Goal: Transaction & Acquisition: Book appointment/travel/reservation

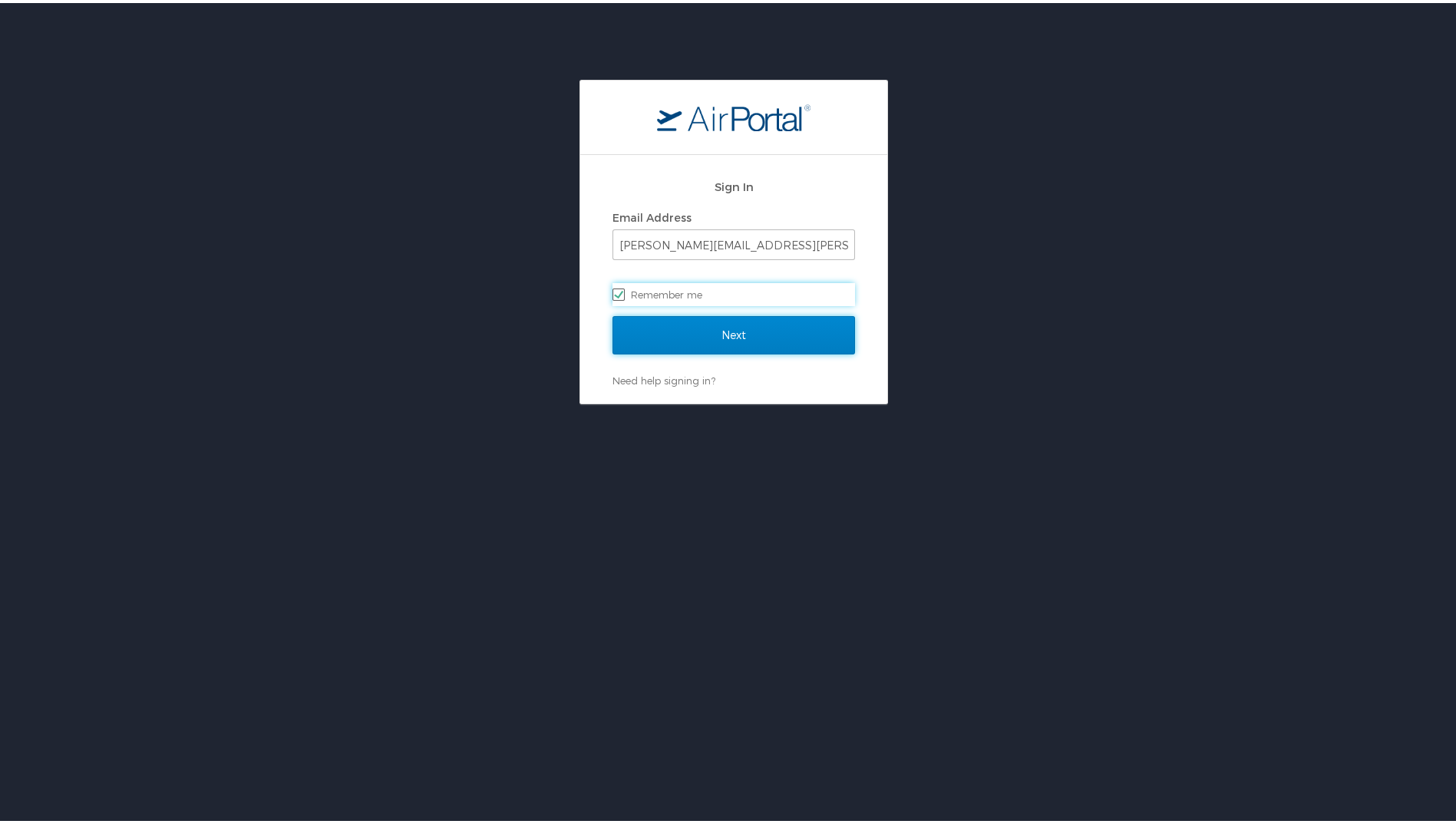
click at [709, 325] on input "Next" at bounding box center [733, 332] width 243 height 38
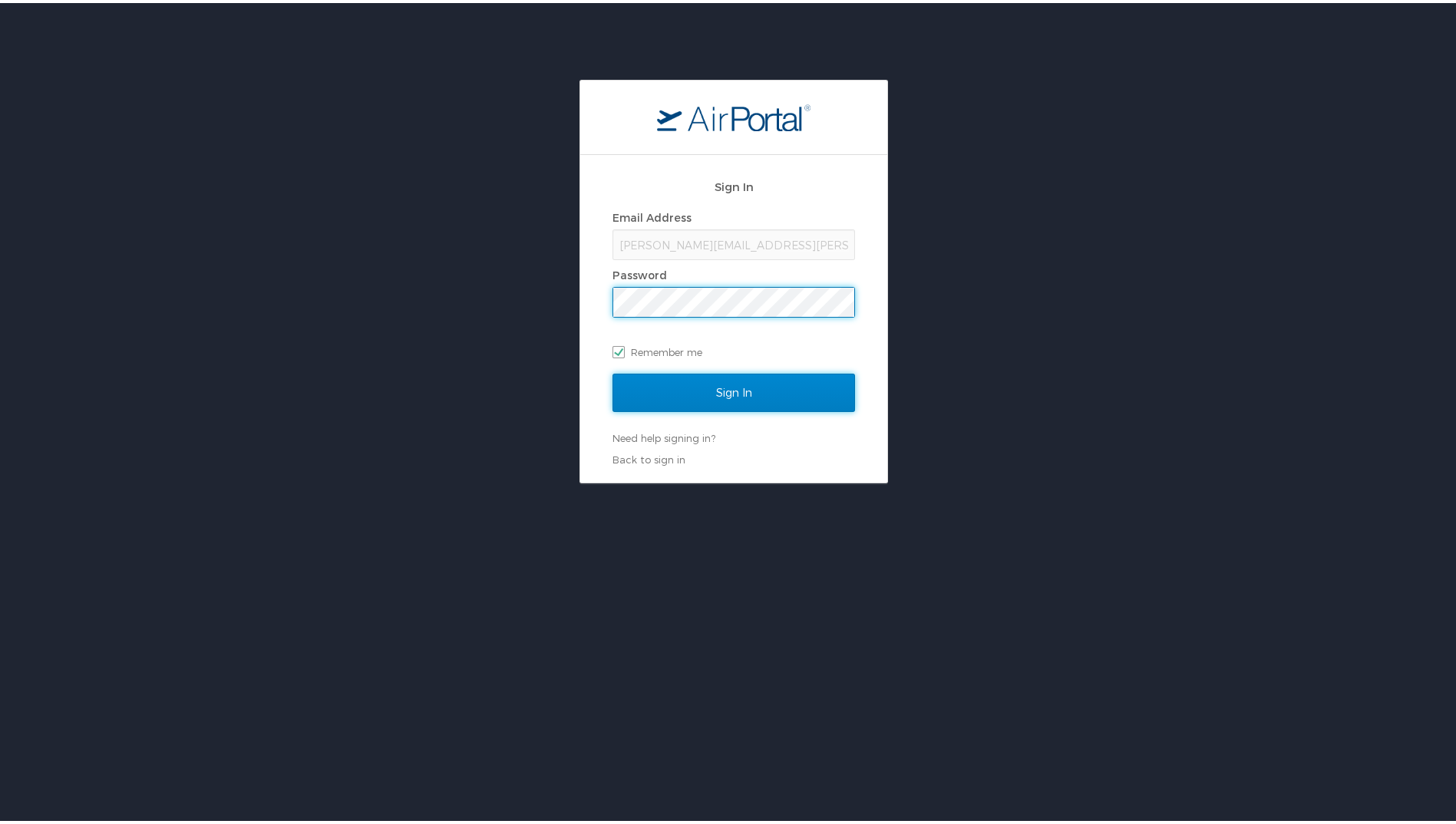
click at [703, 398] on input "Sign In" at bounding box center [733, 389] width 243 height 38
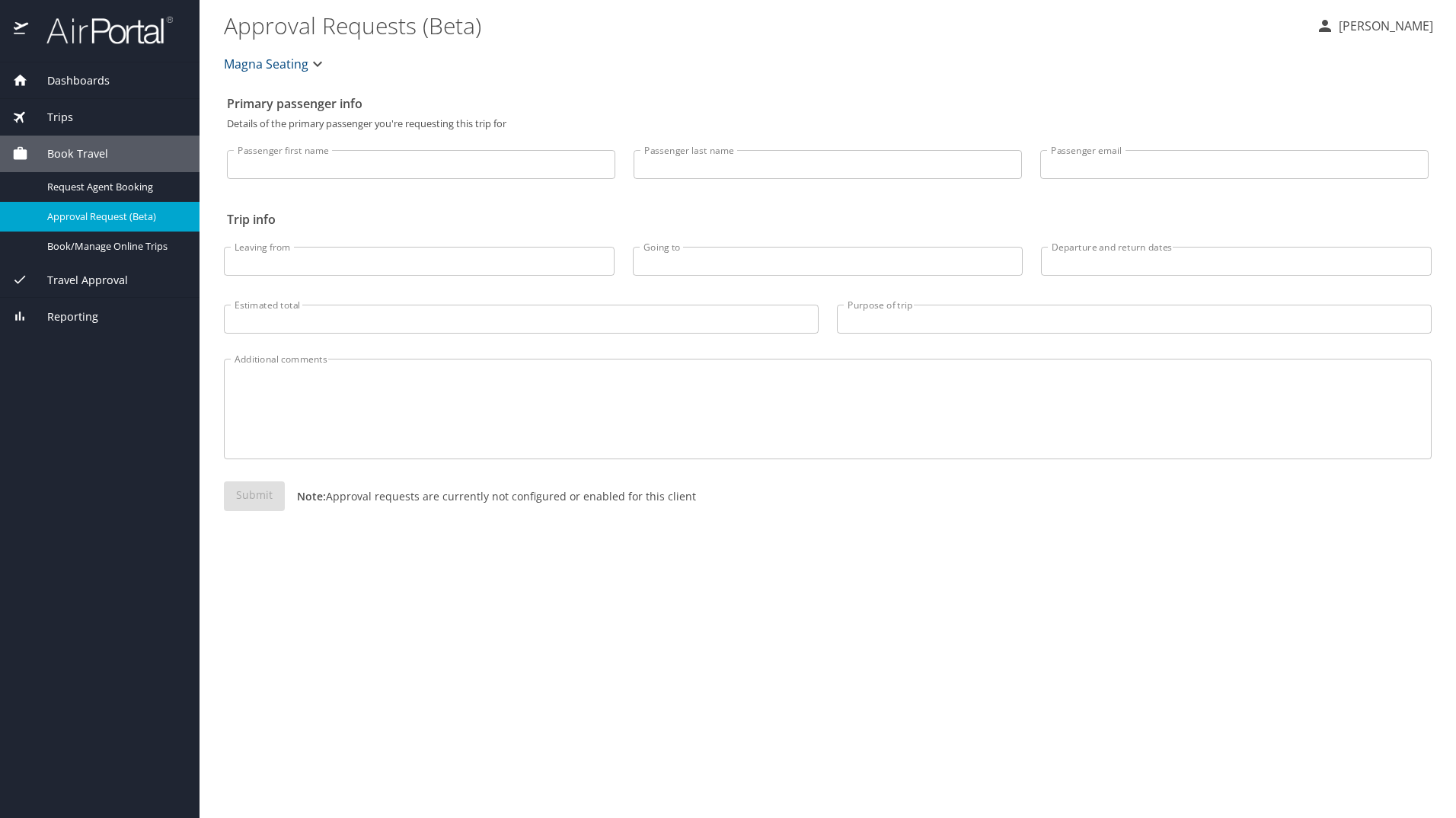
select select "US"
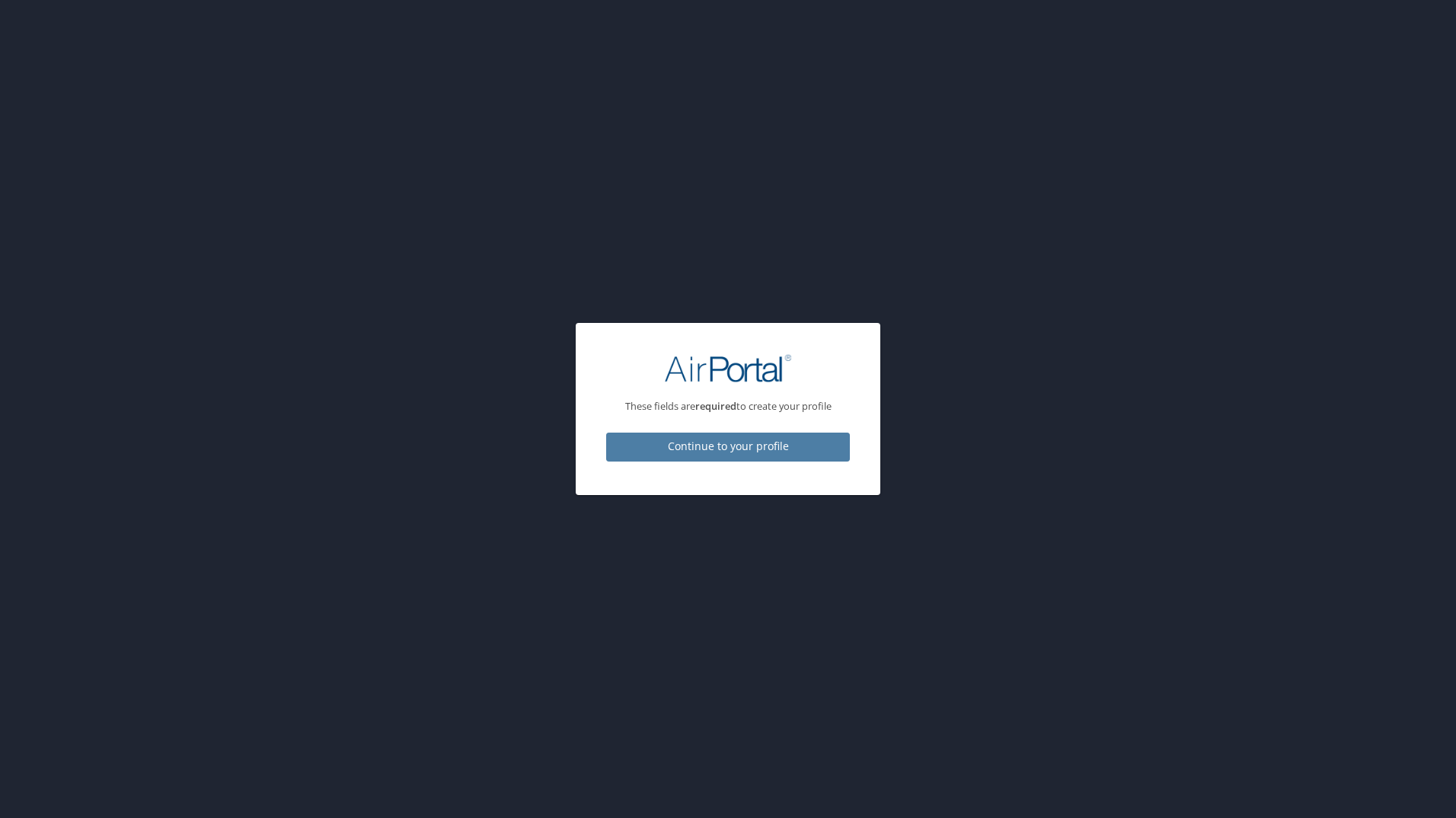
click at [807, 446] on span "Continue to your profile" at bounding box center [728, 447] width 219 height 19
select select "US"
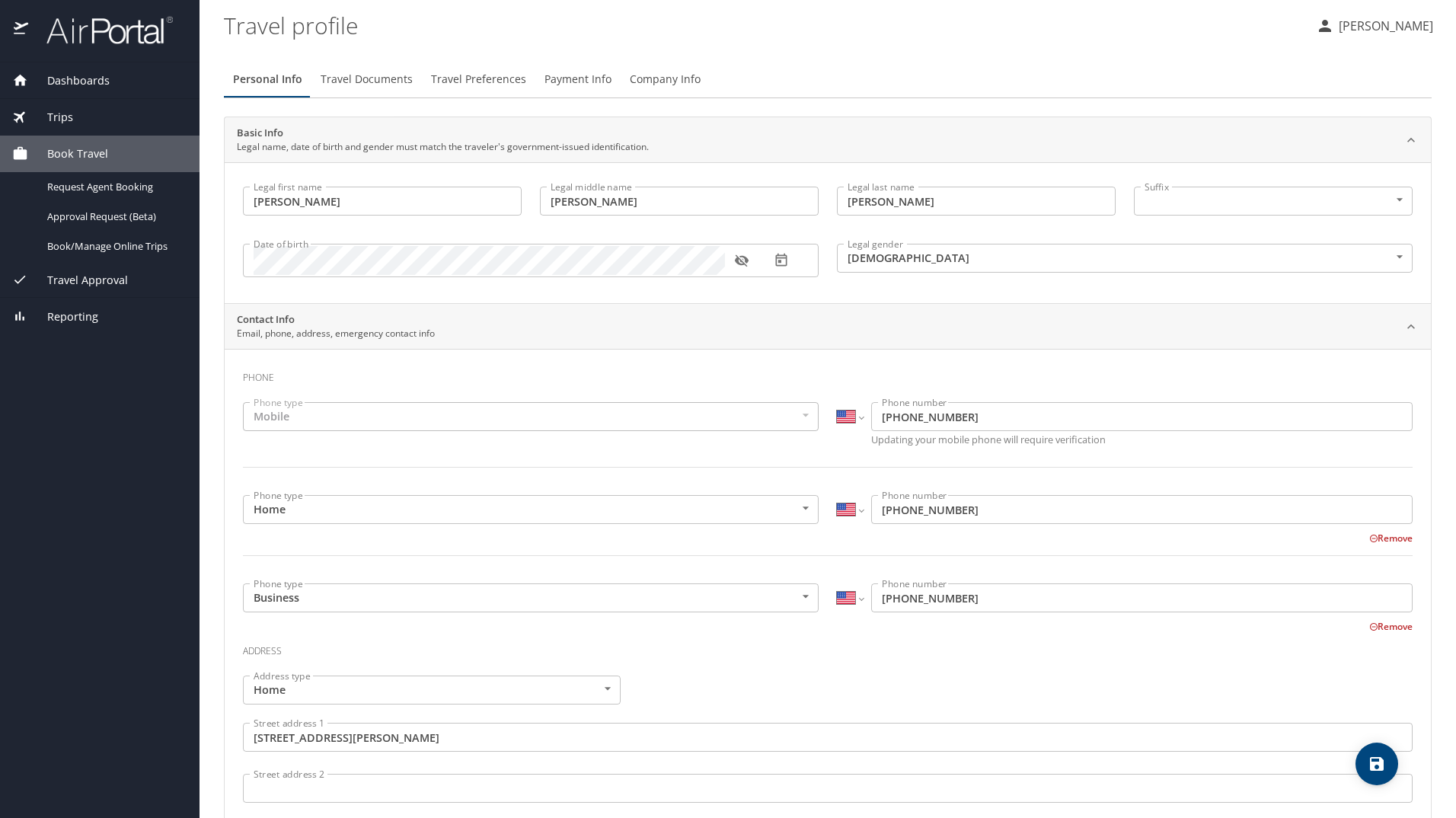
click at [64, 85] on span "Dashboards" at bounding box center [68, 81] width 81 height 17
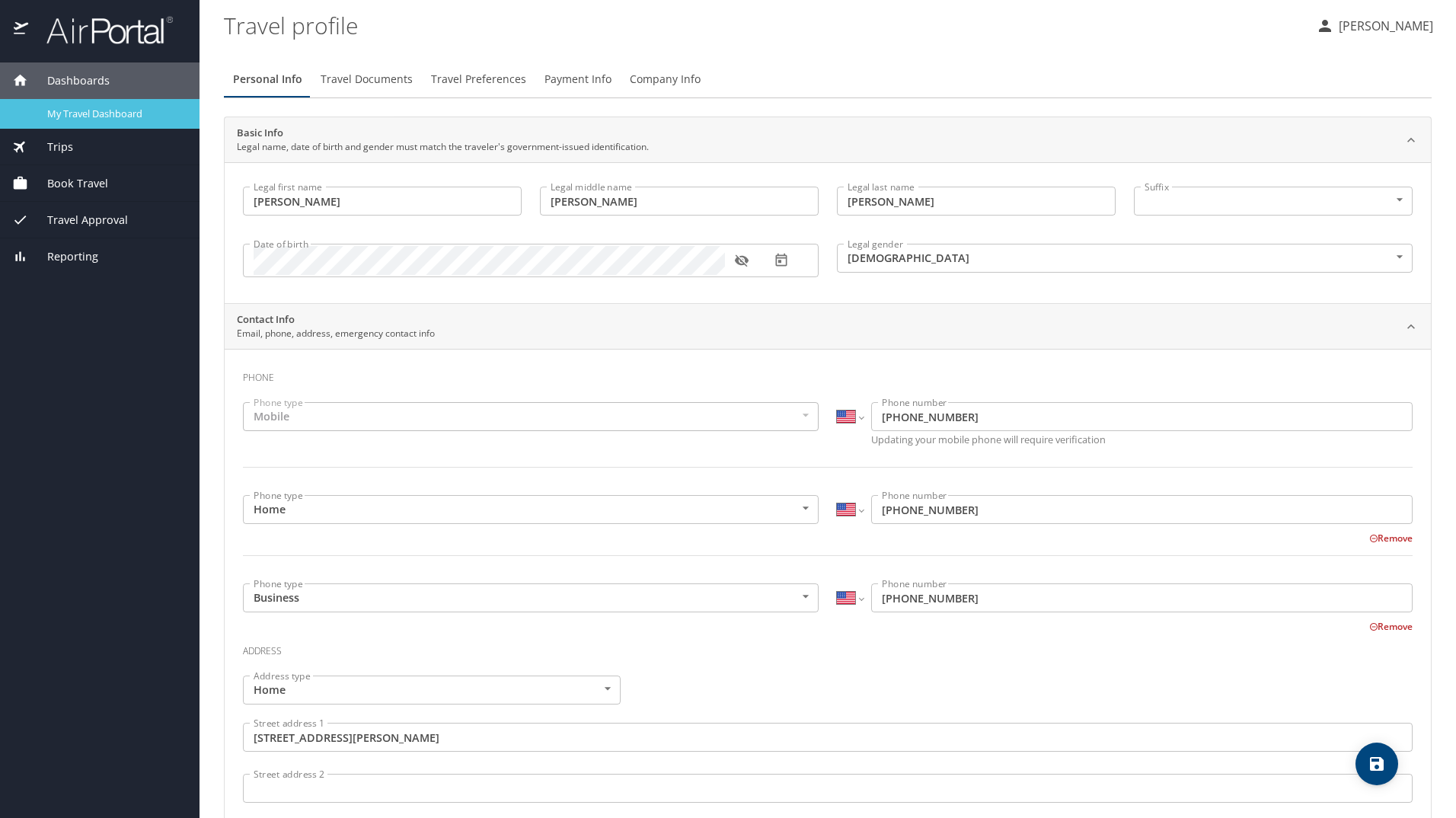
click at [101, 122] on link "My Travel Dashboard" at bounding box center [100, 114] width 200 height 30
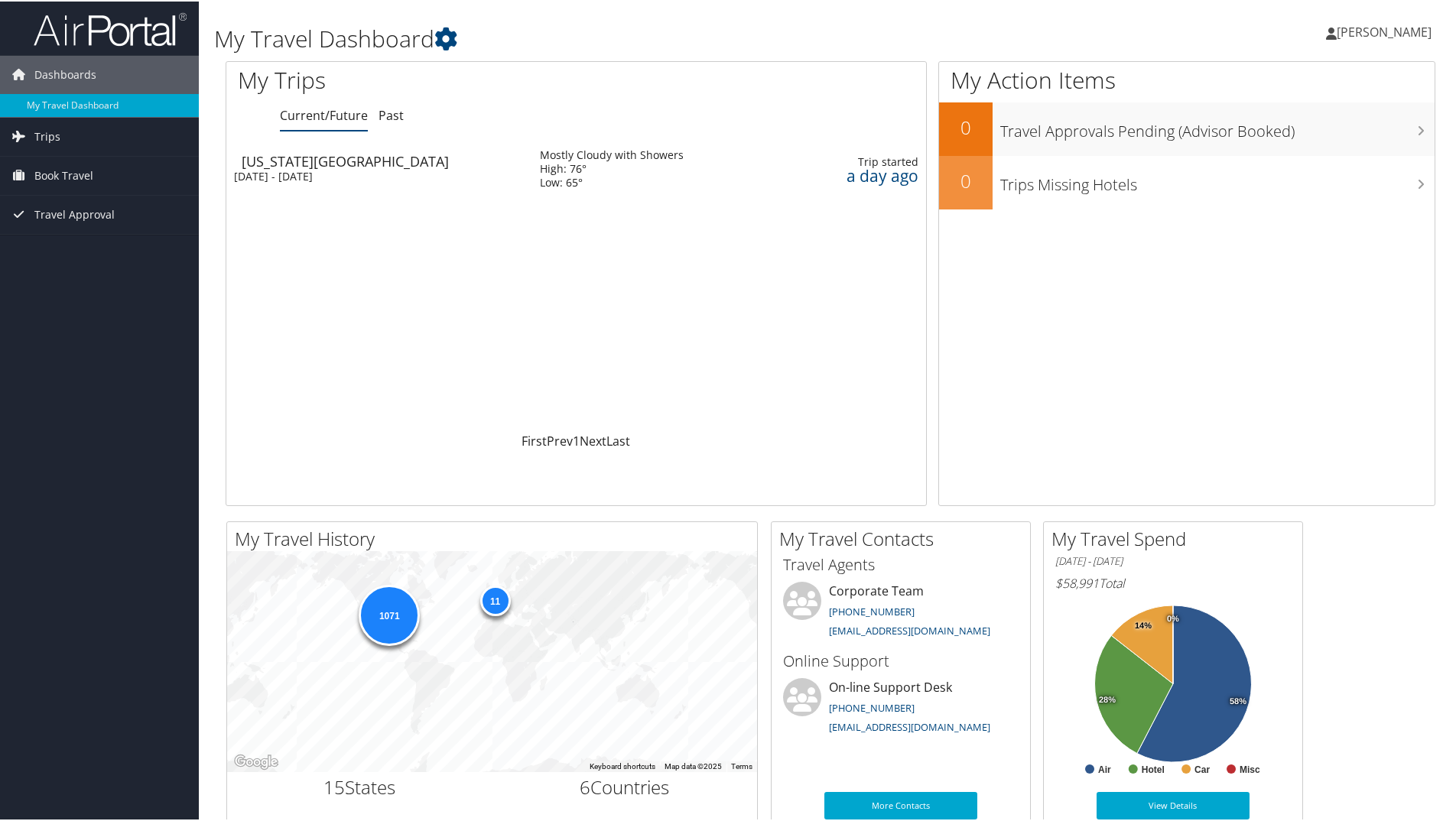
click at [331, 162] on div "Kansas City" at bounding box center [383, 159] width 283 height 14
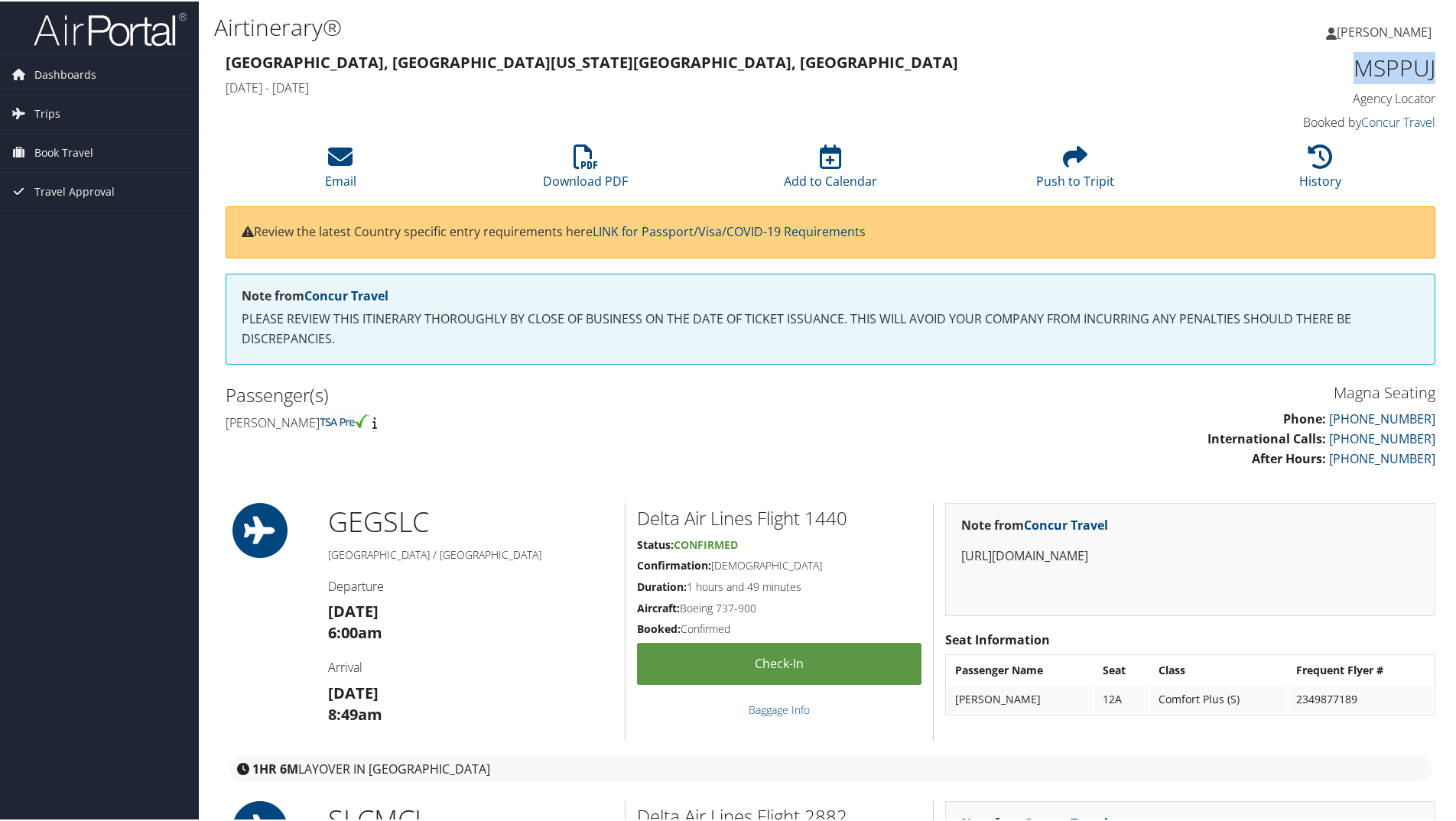
drag, startPoint x: 1438, startPoint y: 65, endPoint x: 1340, endPoint y: 74, distance: 98.4
click at [1340, 74] on div "MSPPUJ Agency Locator Agency Locator MSPPUJ Booked by Concur Travel Booked by C…" at bounding box center [1293, 92] width 308 height 87
copy h1 "MSPPUJ"
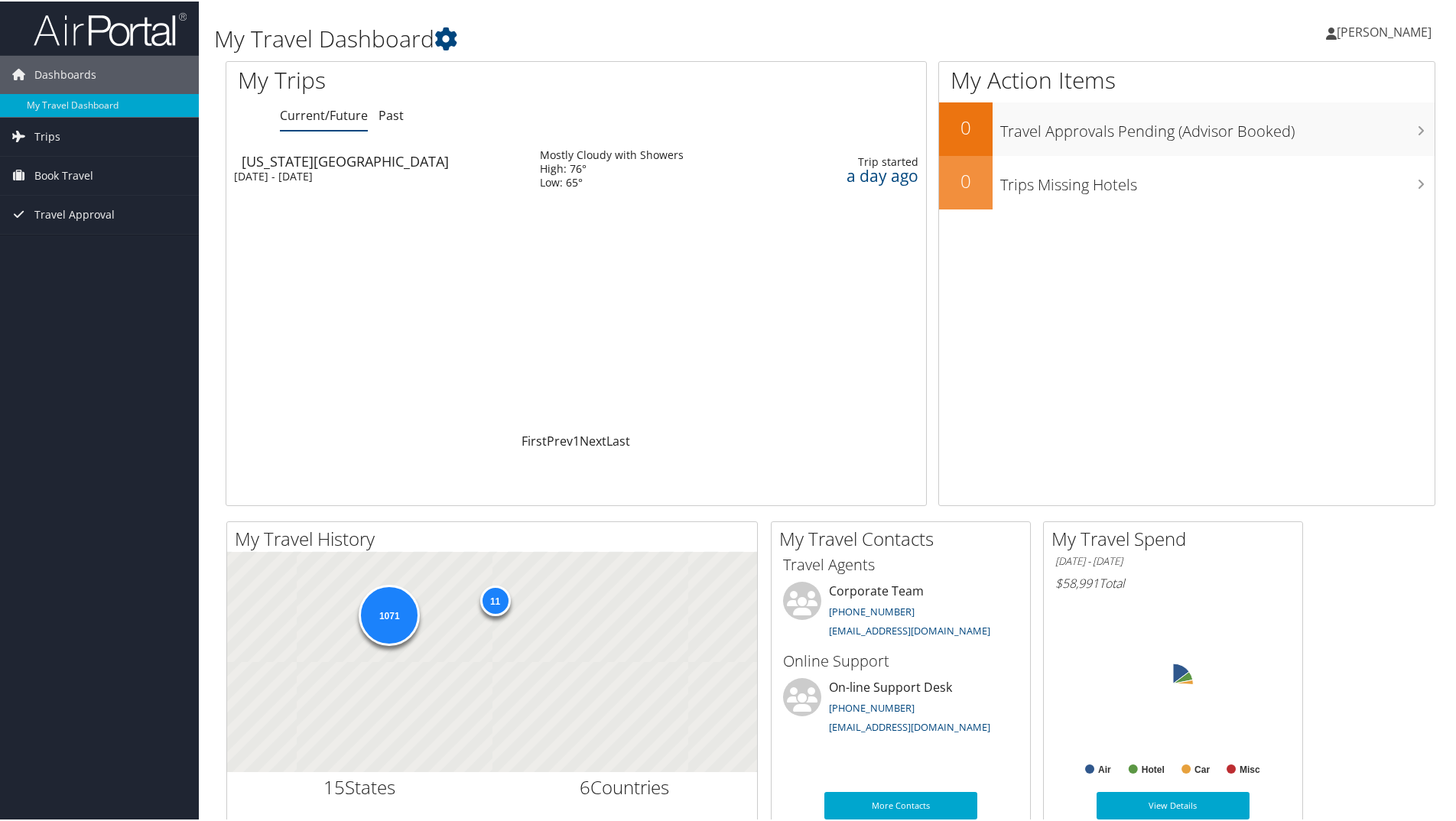
click at [260, 171] on div "[DATE] - [DATE]" at bounding box center [375, 175] width 283 height 14
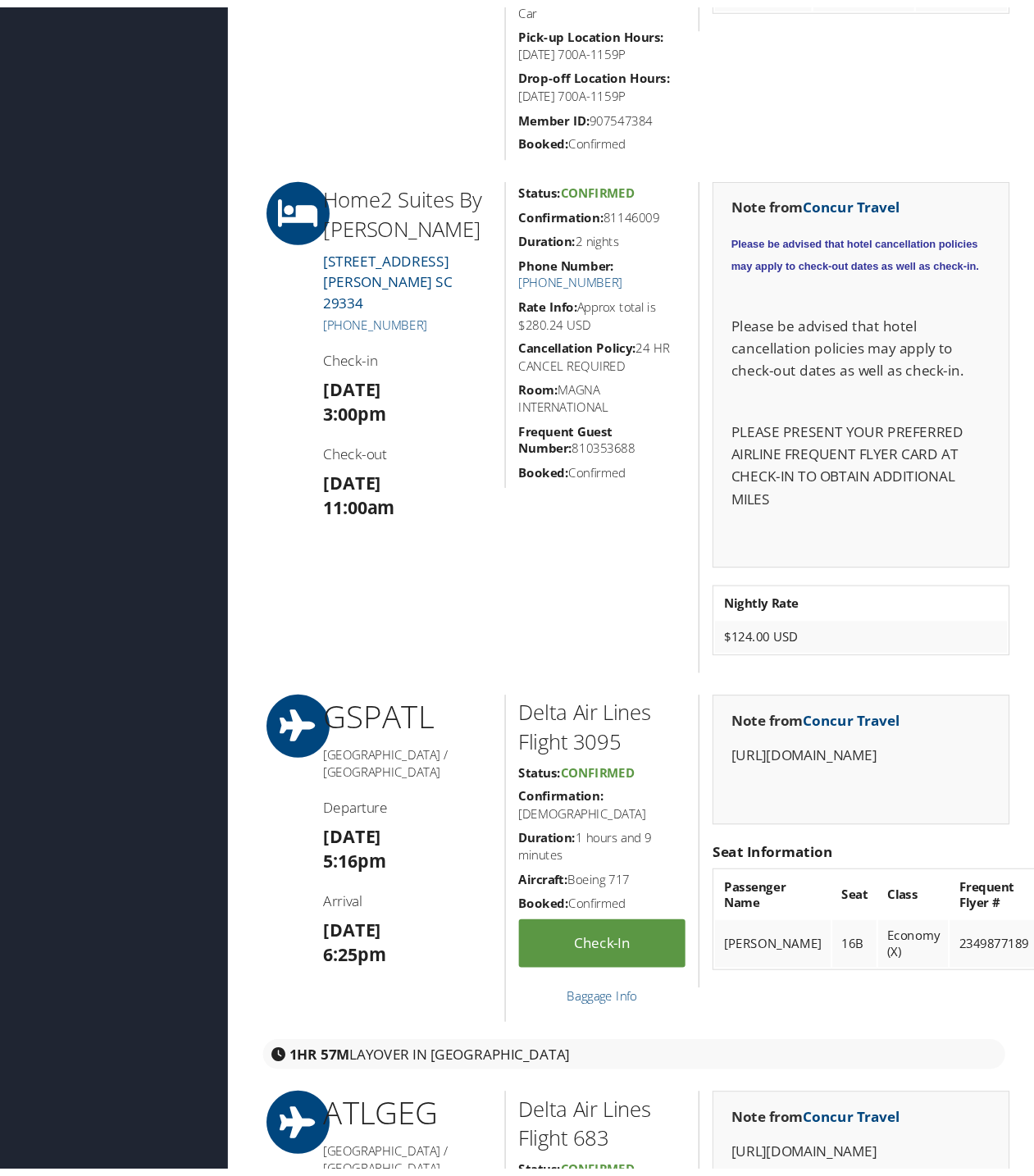
scroll to position [2797, 0]
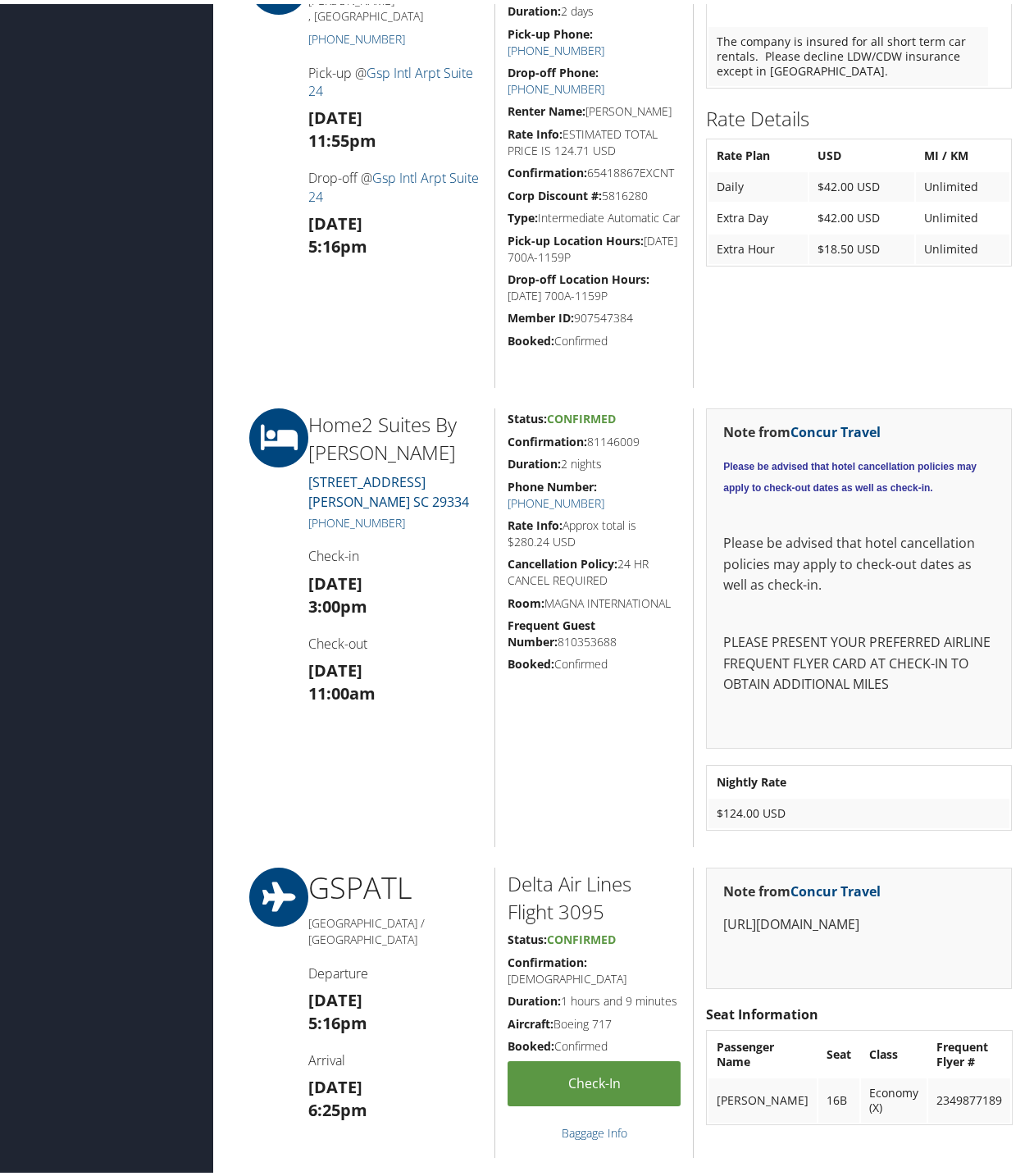
click at [586, 692] on div "Status: Confirmed Confirmation: 81146009 Duration: 2 nights Phone Number: [PHON…" at bounding box center [593, 623] width 198 height 439
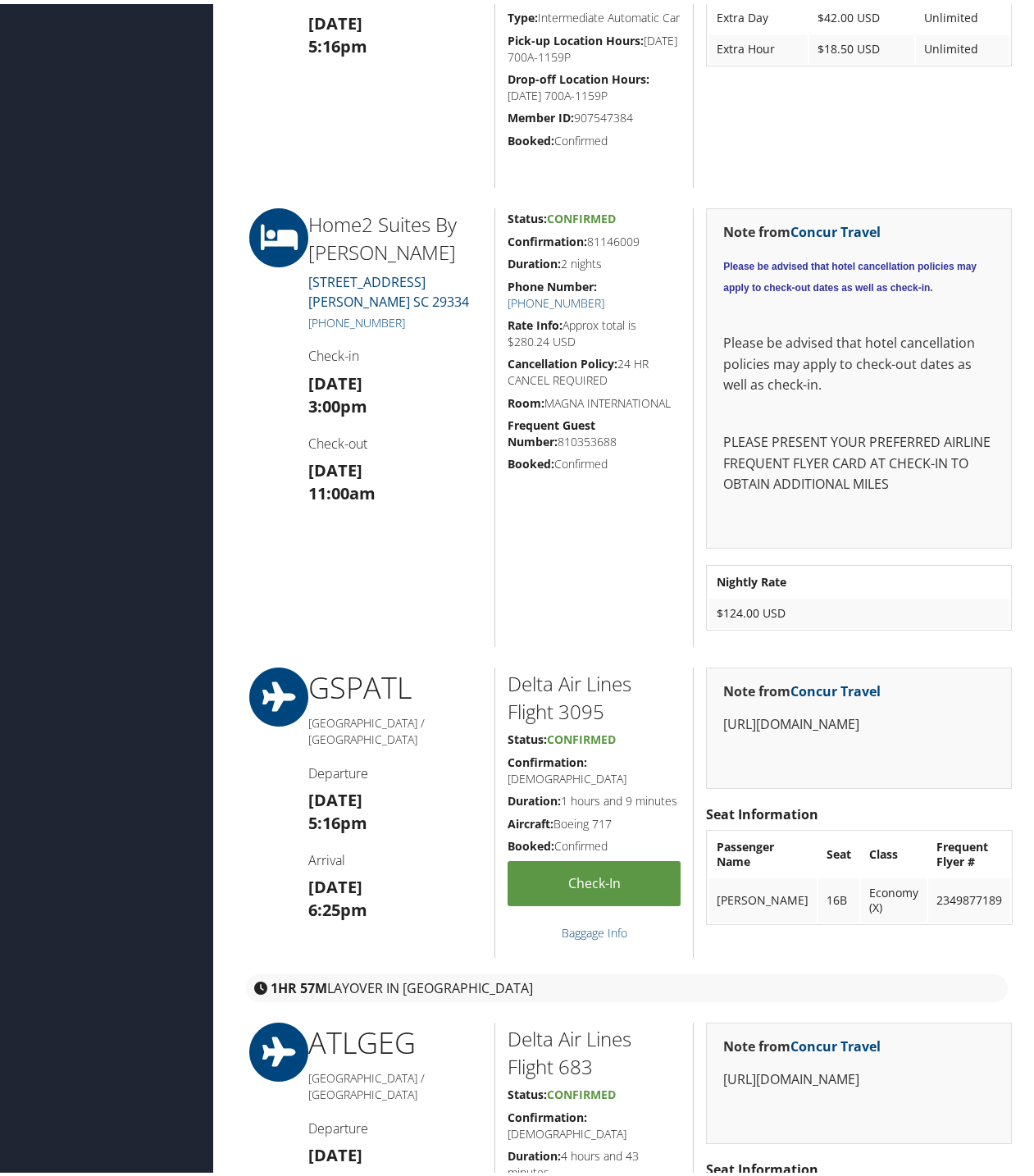
scroll to position [3002, 0]
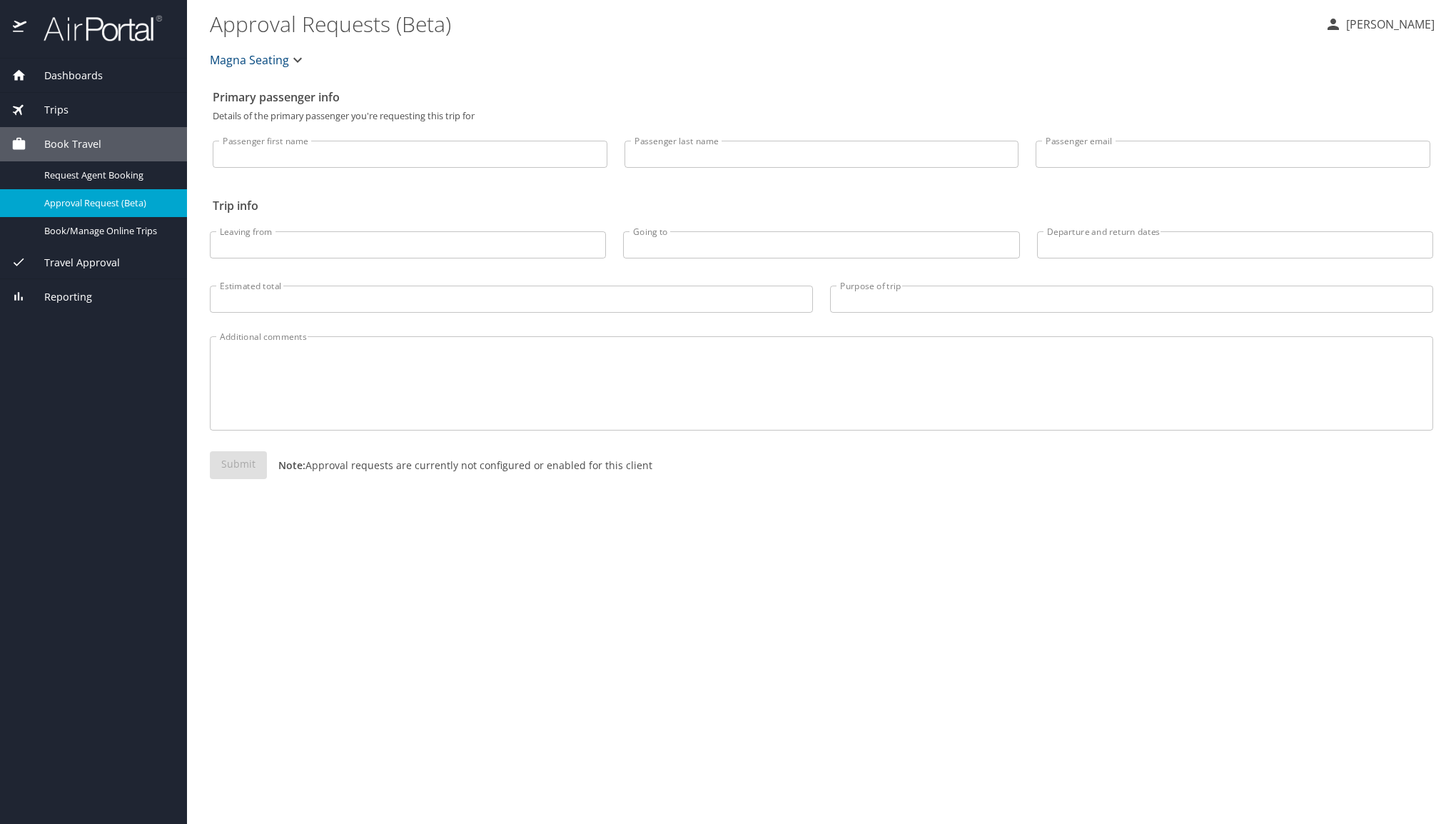
select select "US"
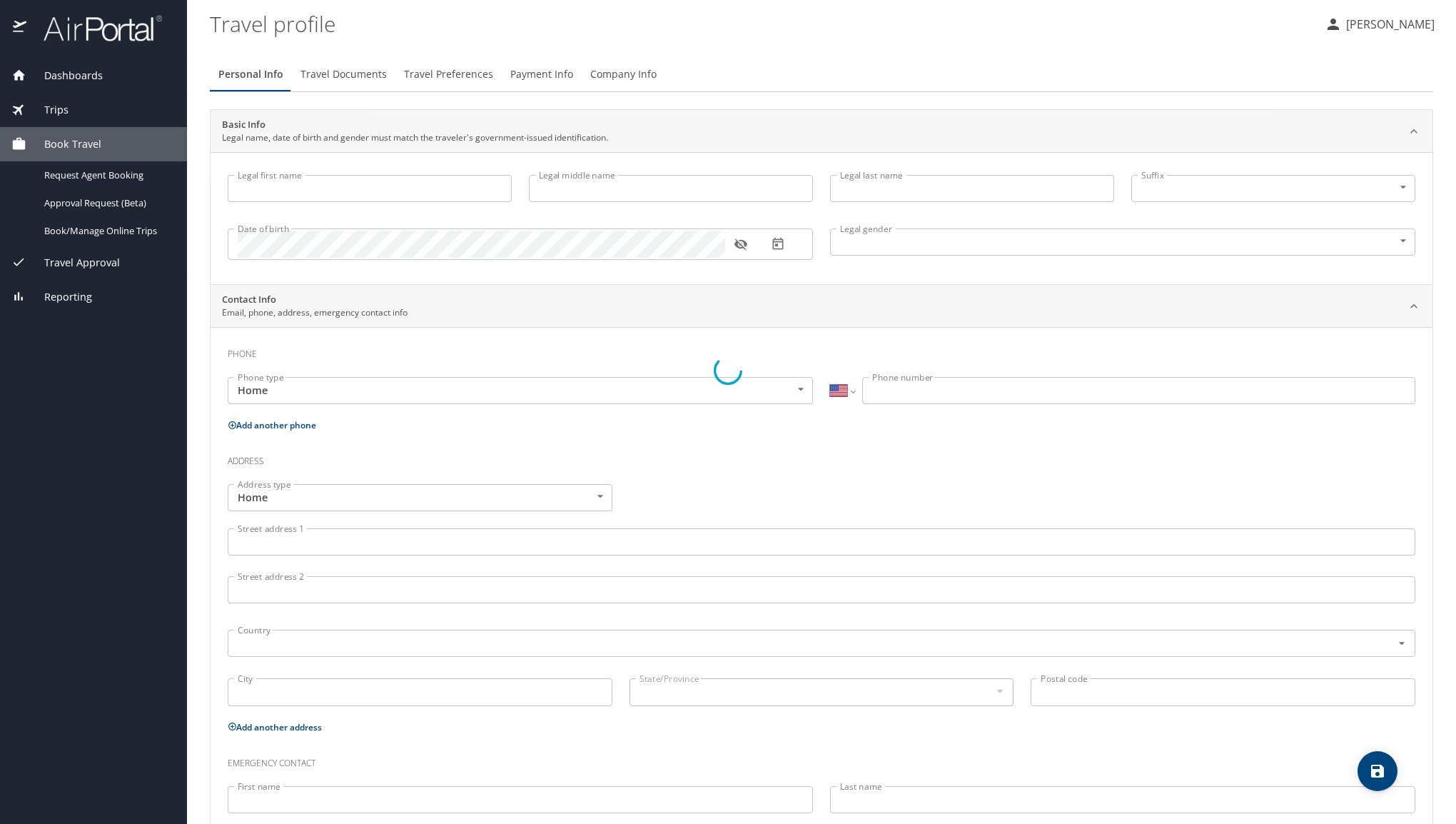
type input "Bryan"
type input "Wesley"
type input "Armstrong"
type input "Male"
type input "heather"
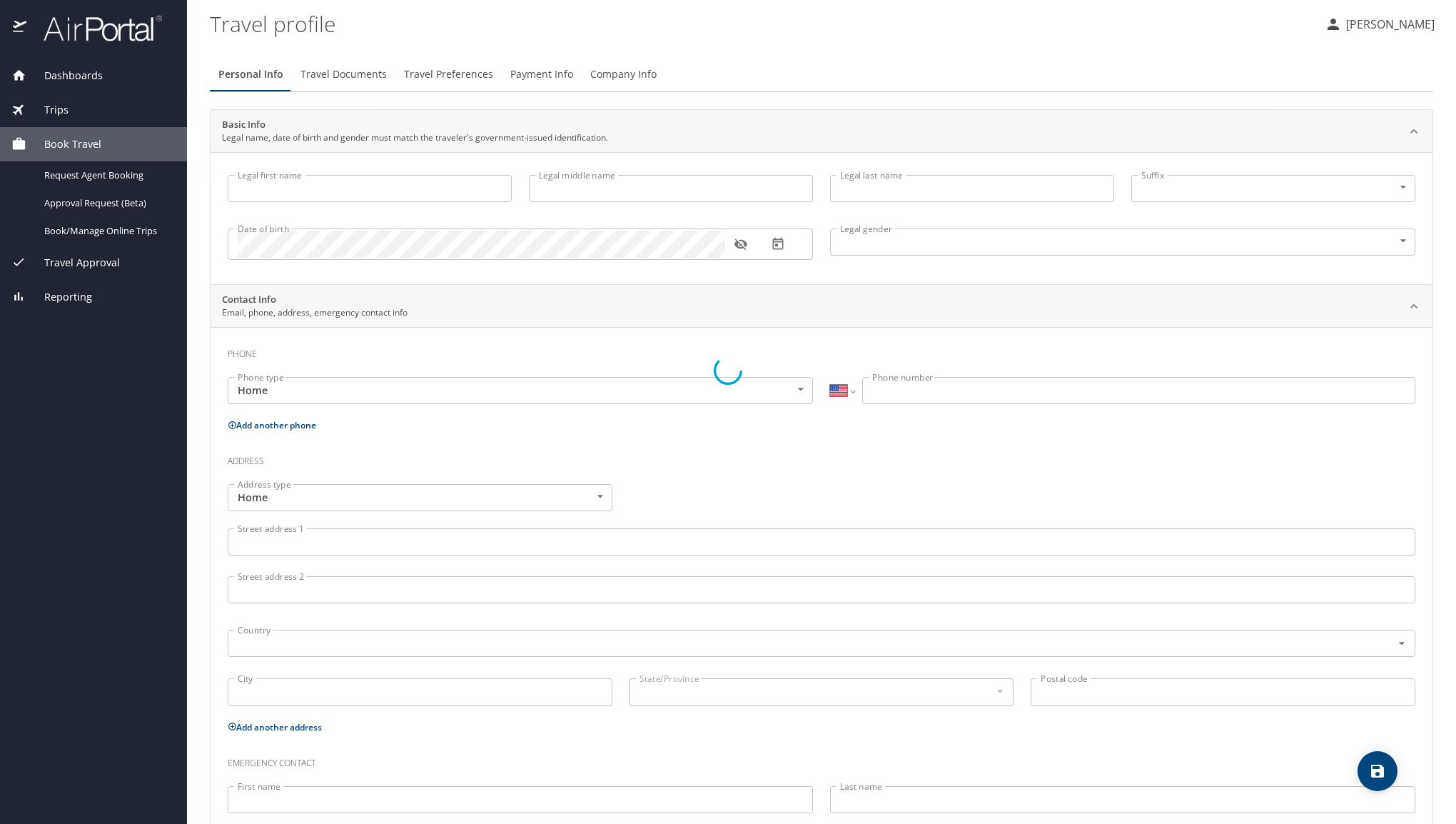
type input "armstrong"
type input "(816) 984-5061"
select select "US"
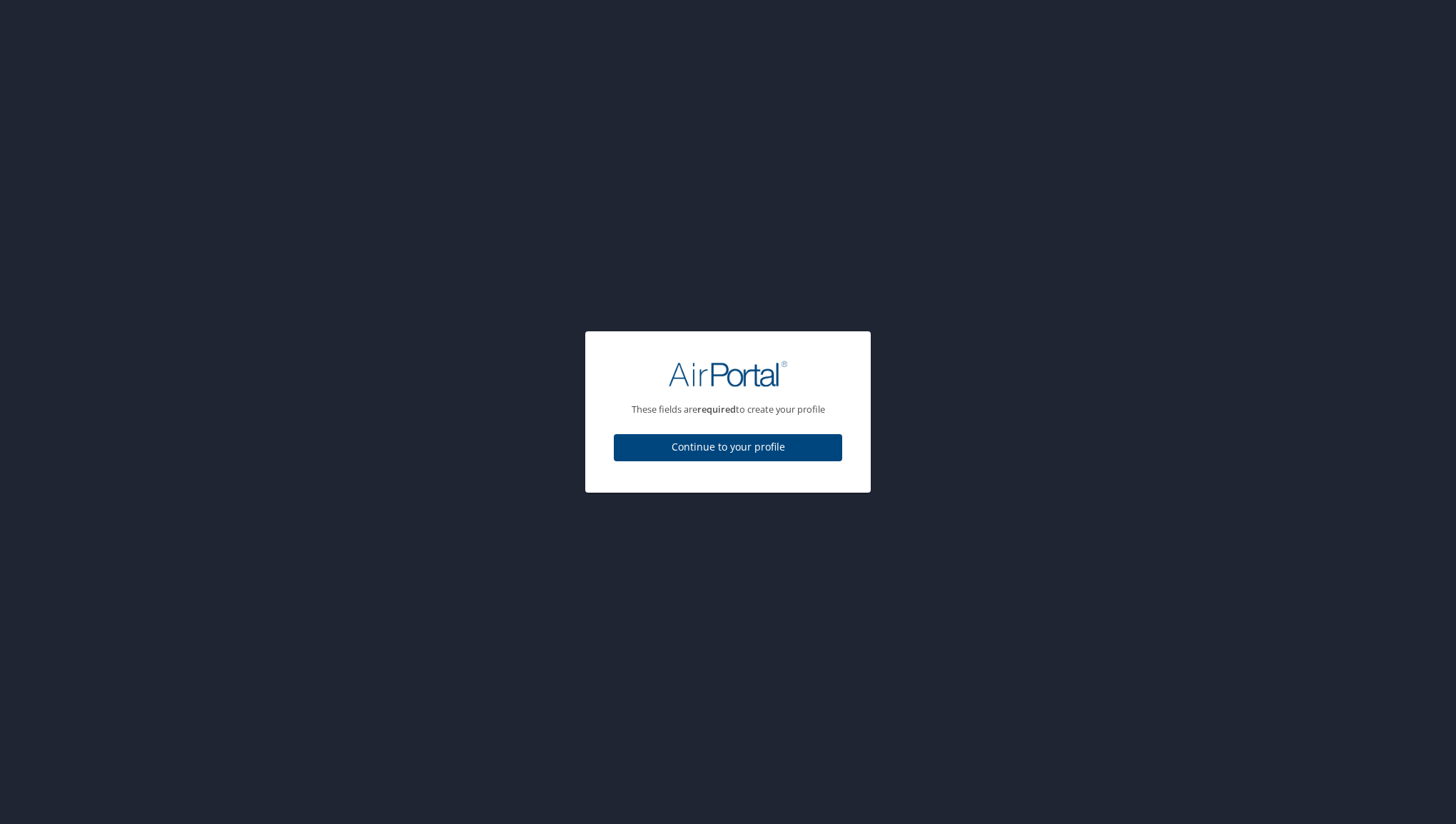
click at [804, 442] on span "Continue to your profile" at bounding box center [728, 447] width 205 height 18
select select "US"
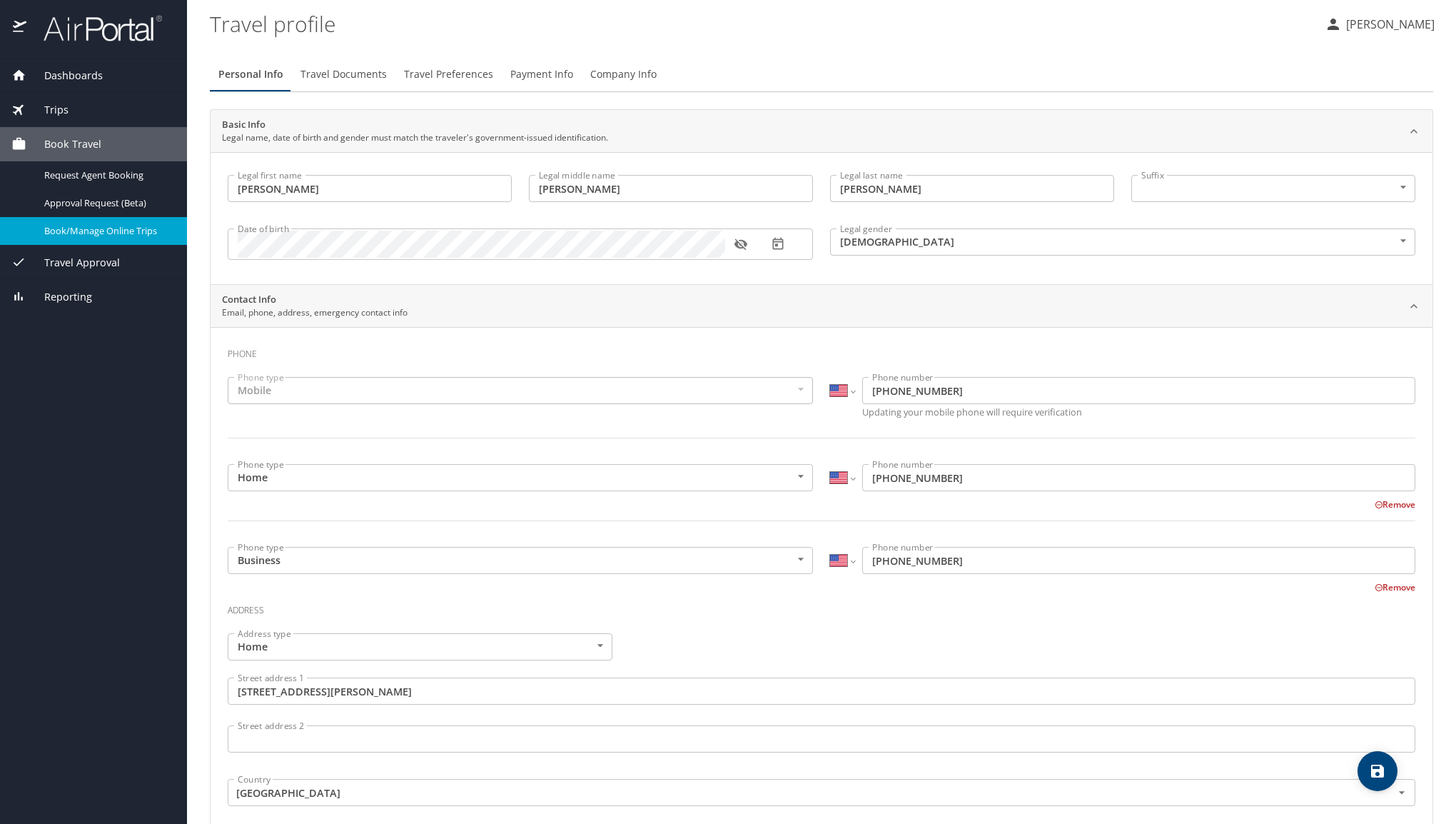
click at [63, 229] on span "Book/Manage Online Trips" at bounding box center [107, 231] width 126 height 14
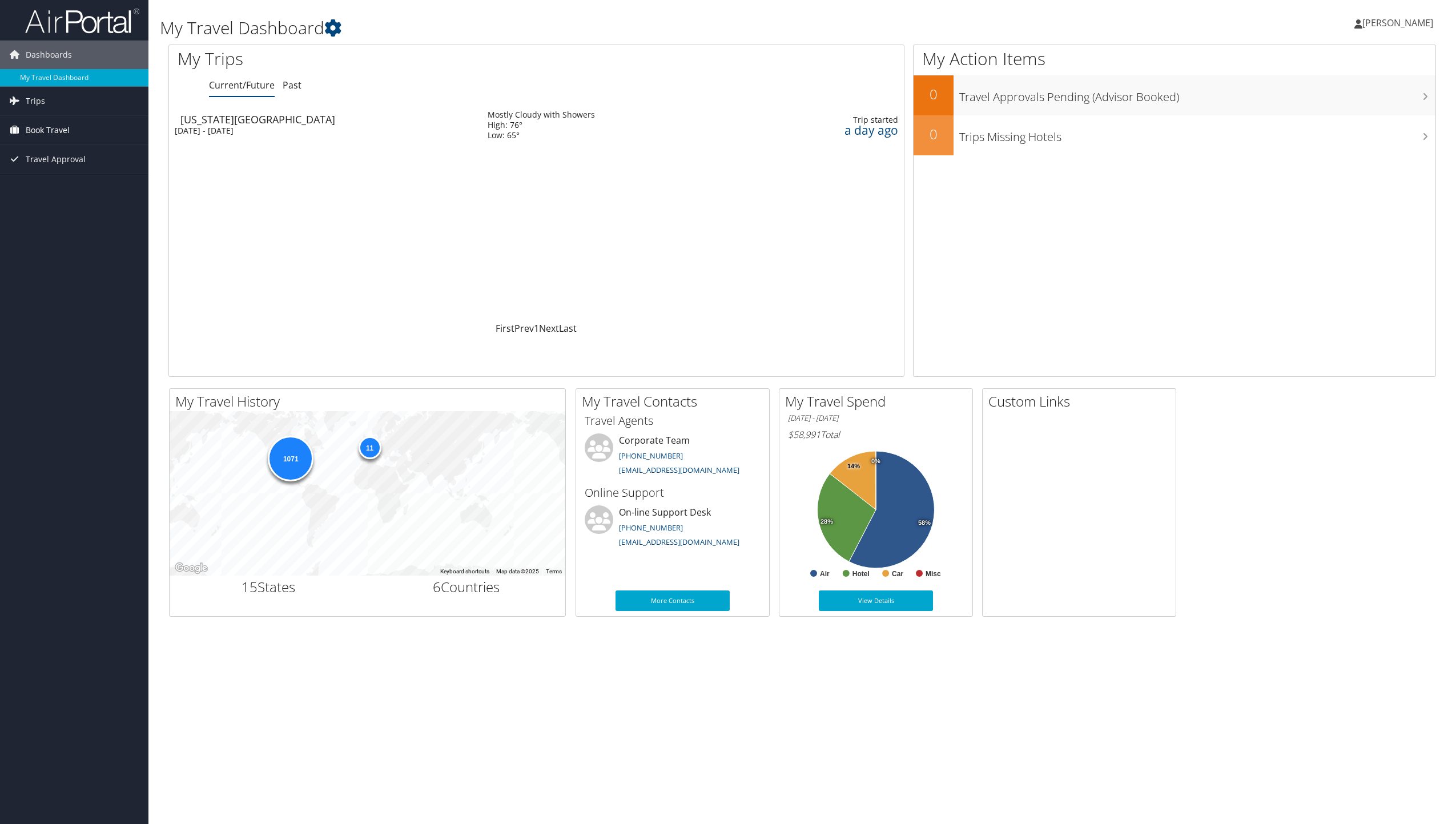
click at [32, 128] on span "Book Travel" at bounding box center [48, 130] width 44 height 28
click at [58, 186] on link "Book/Manage Online Trips" at bounding box center [74, 187] width 148 height 17
